Goal: Find specific page/section

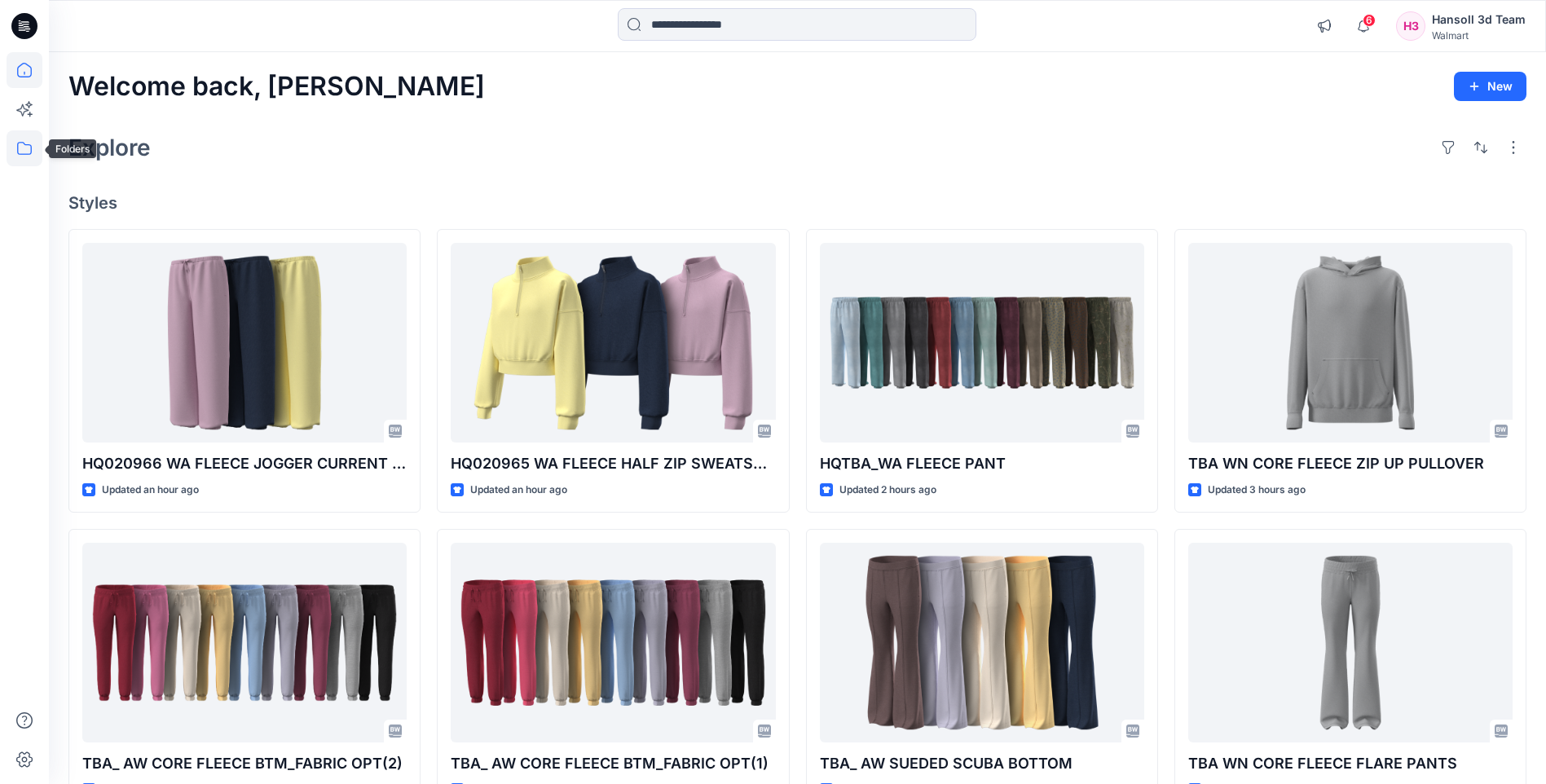
click at [16, 142] on icon at bounding box center [24, 148] width 35 height 35
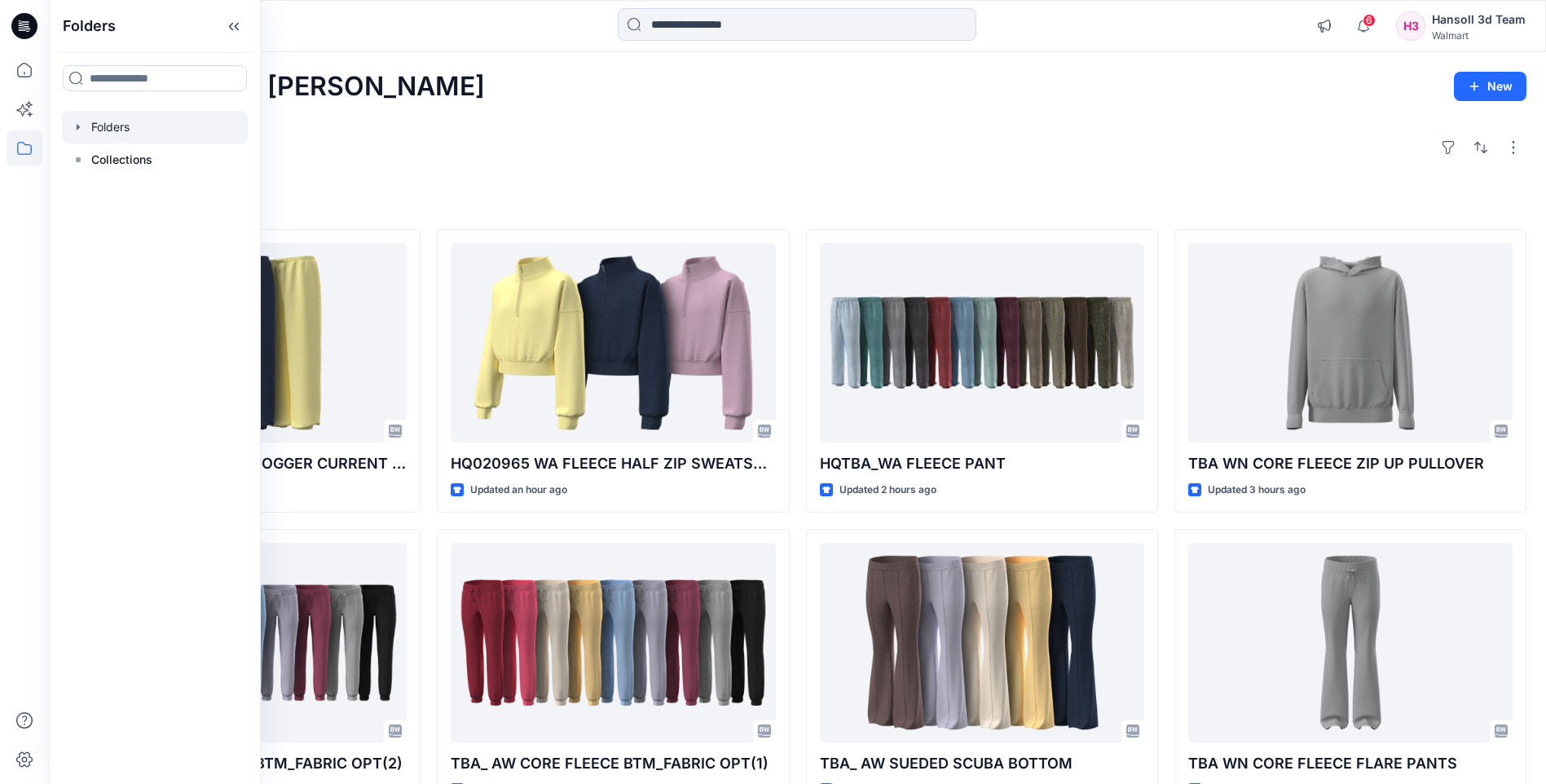
click at [106, 126] on div at bounding box center [155, 127] width 186 height 33
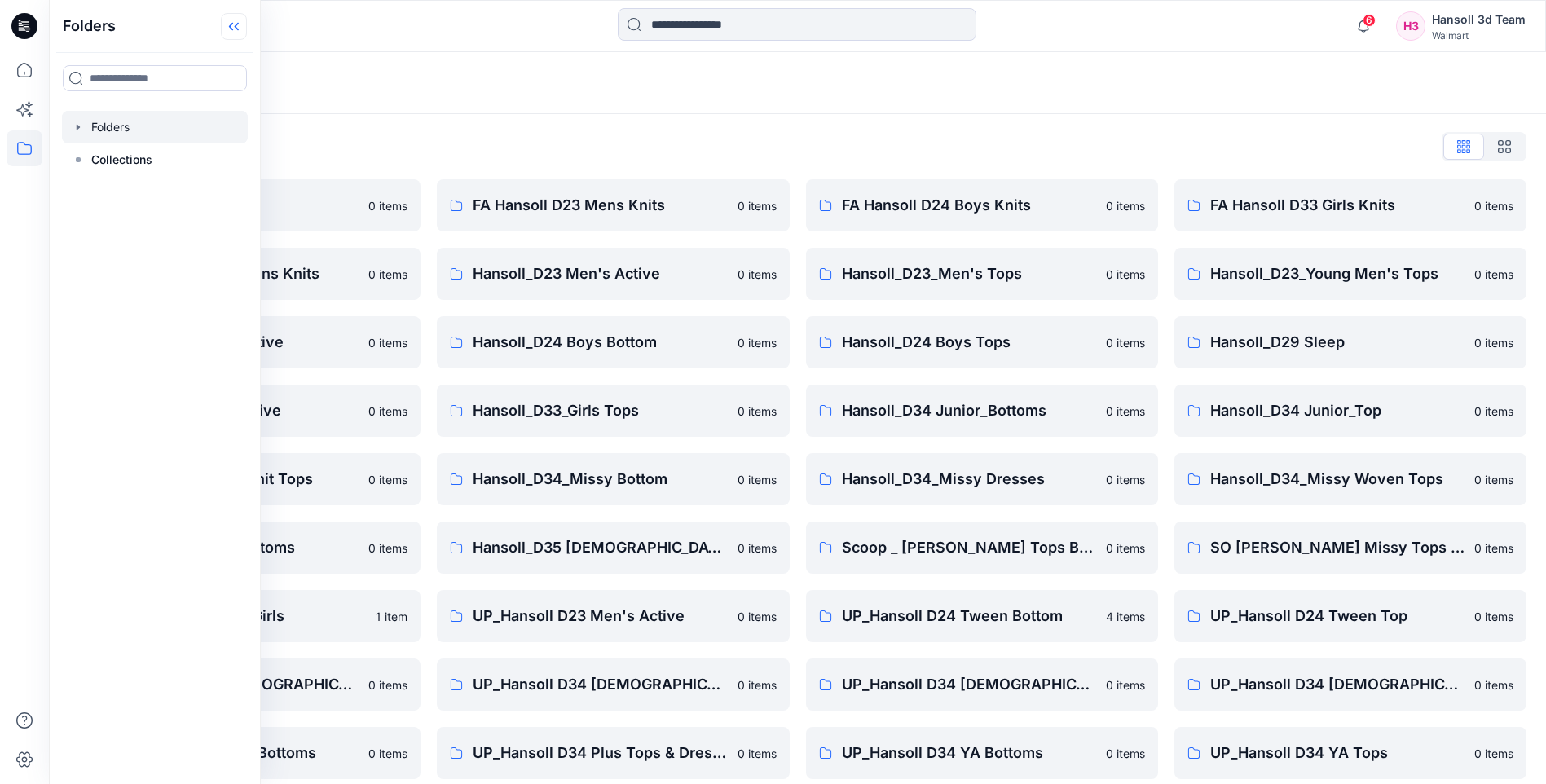
click at [247, 32] on icon at bounding box center [233, 27] width 26 height 27
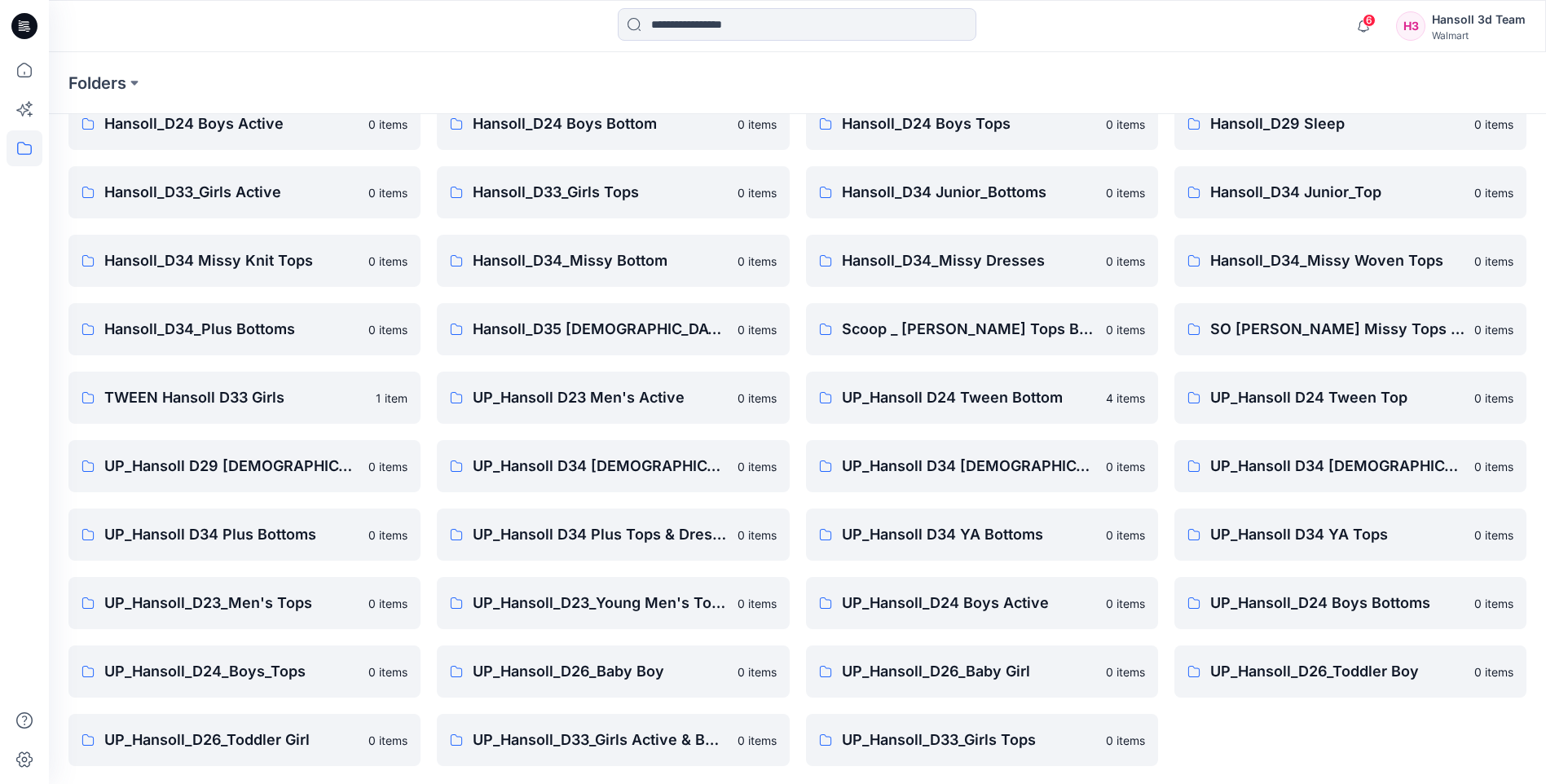
scroll to position [220, 0]
click at [1260, 473] on p "UP_Hansoll D34 [DEMOGRAPHIC_DATA] Knit Tops" at bounding box center [1338, 465] width 255 height 23
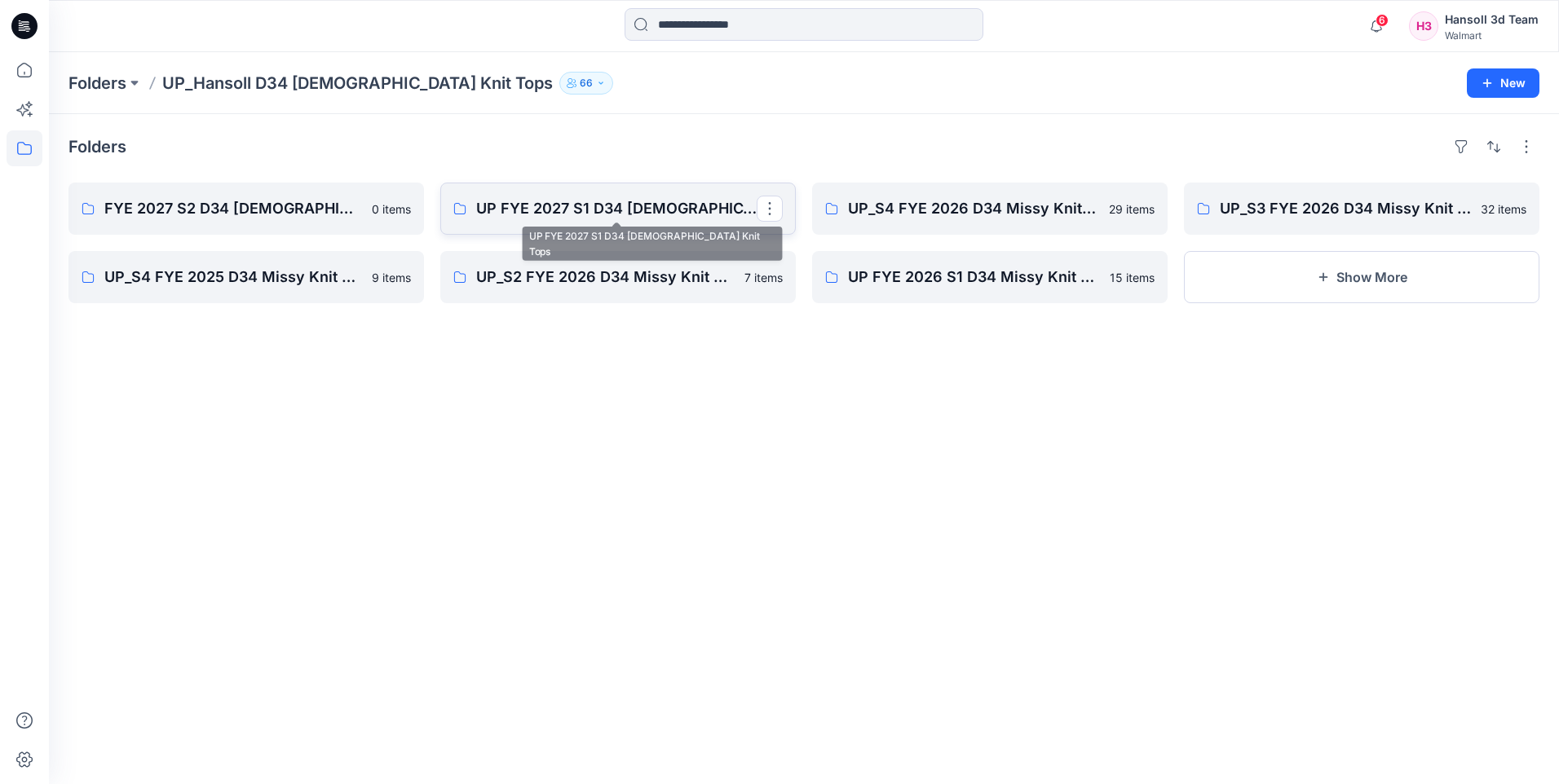
click at [587, 216] on p "UP FYE 2027 S1 D34 [DEMOGRAPHIC_DATA] Knit Tops" at bounding box center [617, 208] width 280 height 23
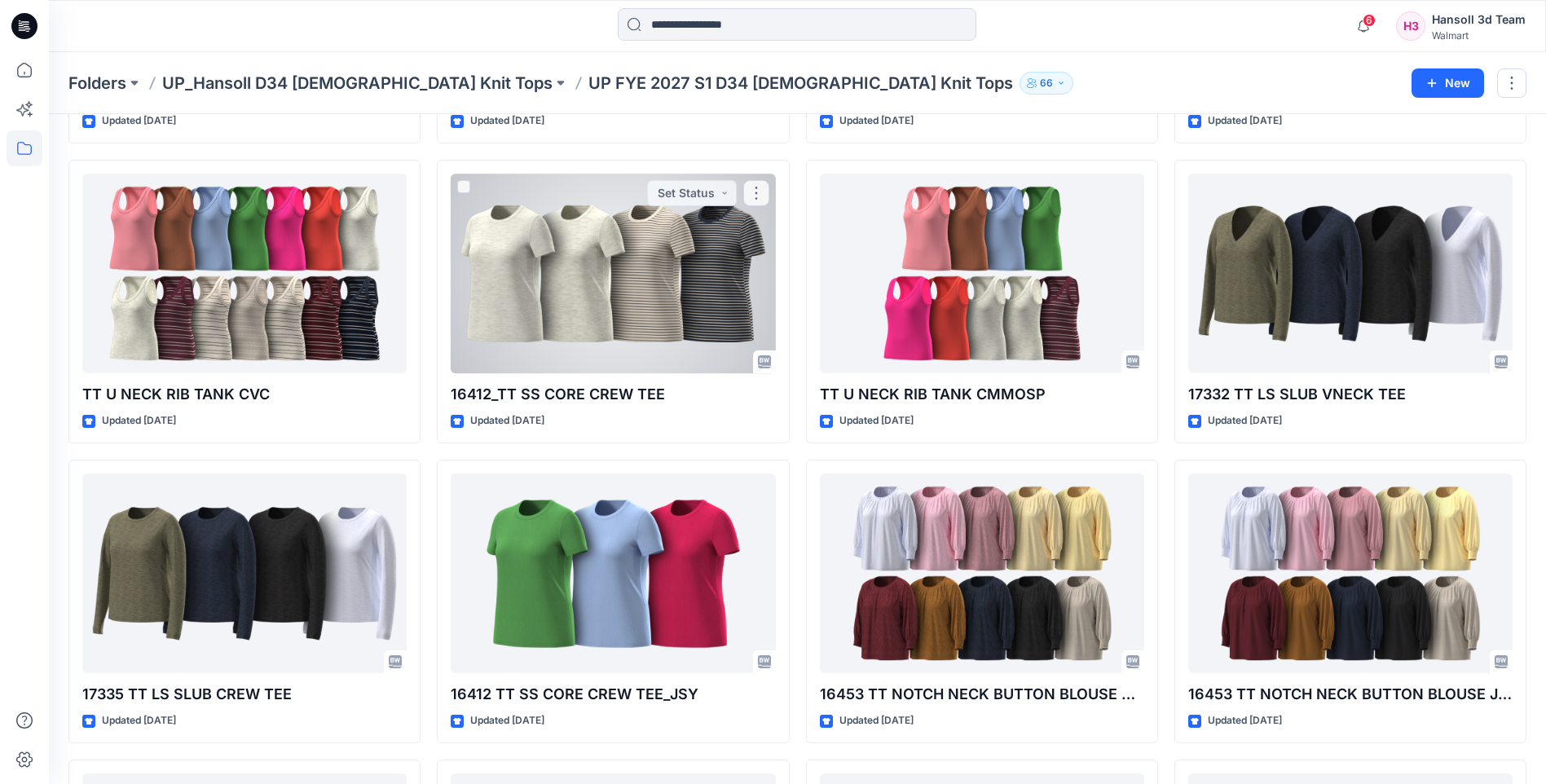
scroll to position [652, 0]
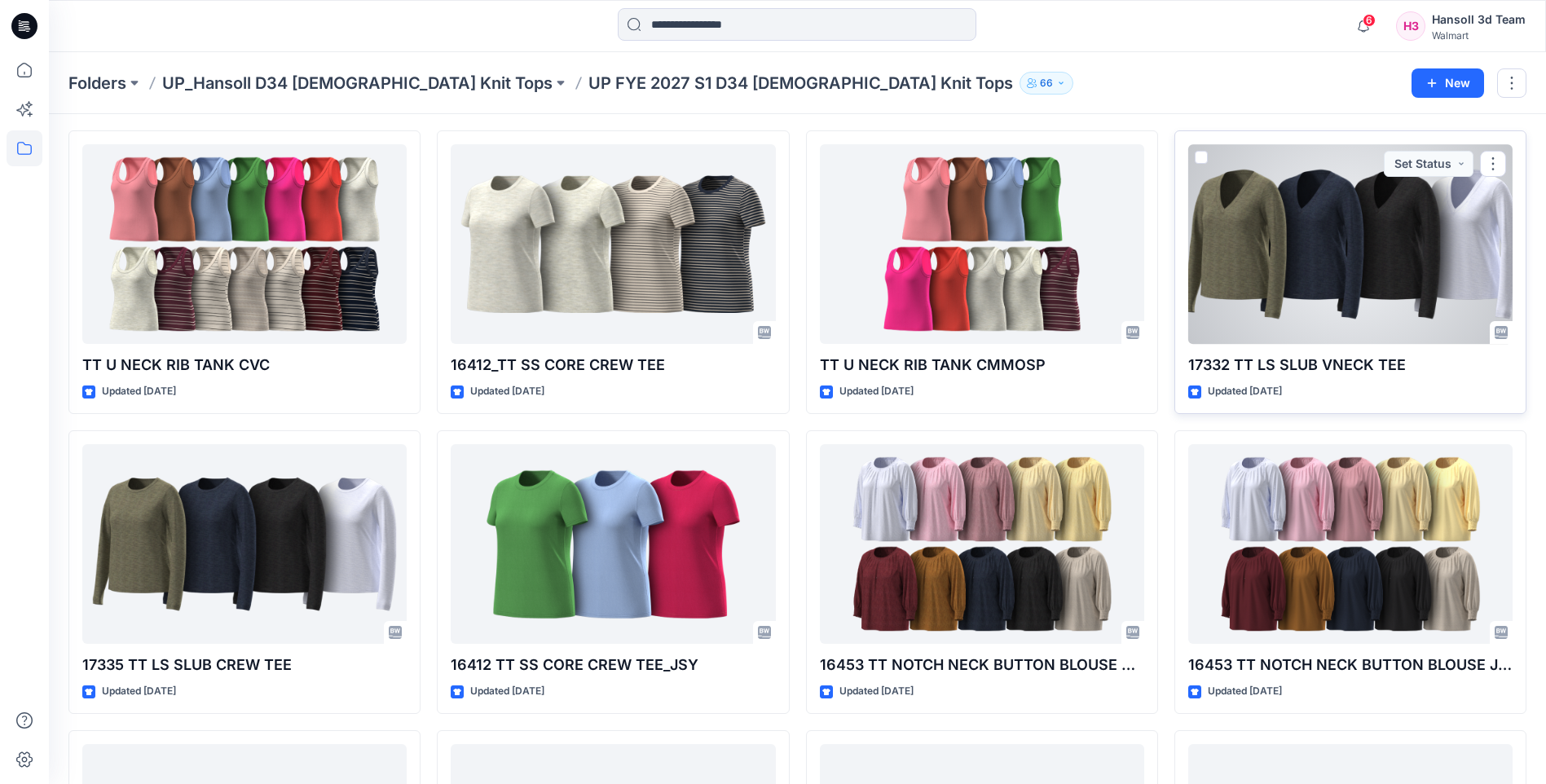
click at [1236, 368] on p "17332 TT LS SLUB VNECK TEE" at bounding box center [1351, 365] width 325 height 23
click at [1286, 302] on div at bounding box center [1351, 244] width 325 height 200
